Goal: Find specific page/section: Find specific page/section

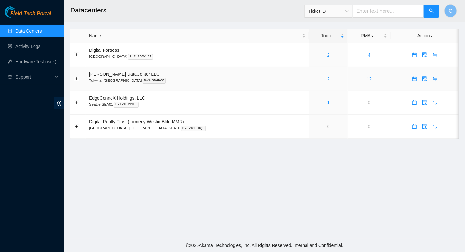
click at [317, 80] on div "2" at bounding box center [329, 78] width 32 height 7
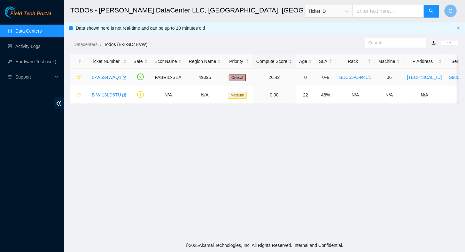
click at [99, 75] on link "B-V-5S4WAQ1" at bounding box center [107, 77] width 30 height 5
